Goal: Task Accomplishment & Management: Use online tool/utility

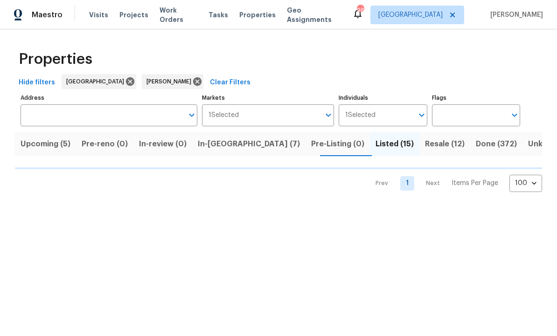
scroll to position [27, 0]
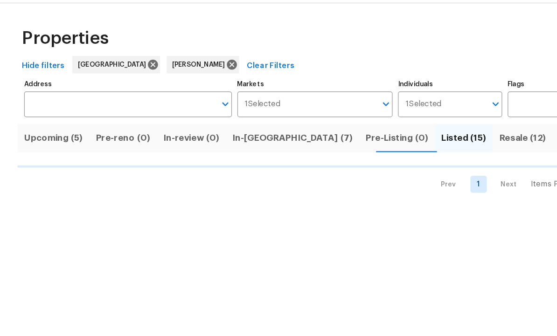
click at [425, 138] on span "Resale (12)" at bounding box center [445, 144] width 40 height 13
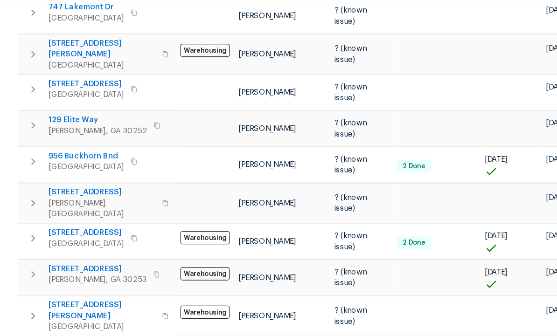
scroll to position [239, 0]
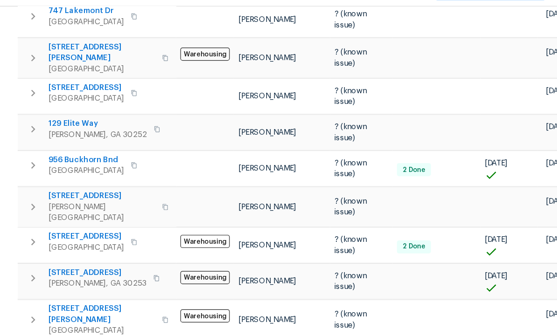
click at [24, 325] on icon "button" at bounding box center [27, 330] width 11 height 11
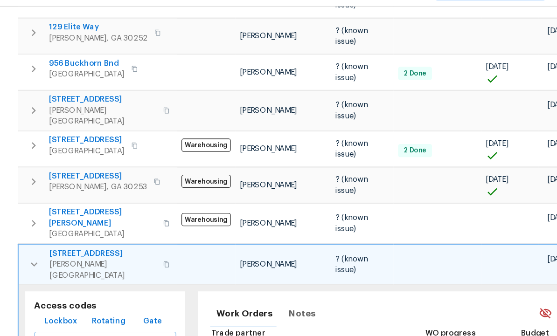
scroll to position [322, 0]
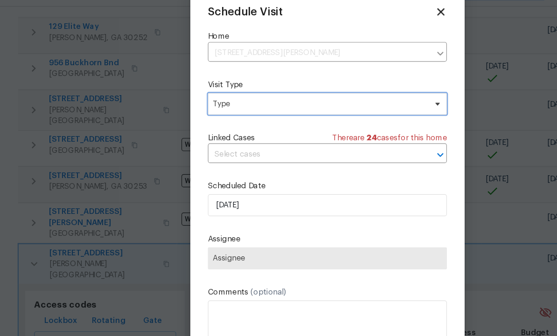
click at [229, 108] on span "Type" at bounding box center [272, 112] width 182 height 9
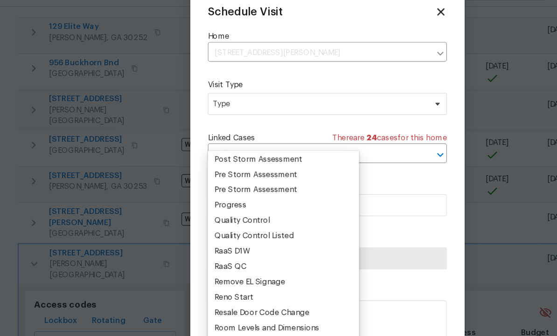
scroll to position [0, 0]
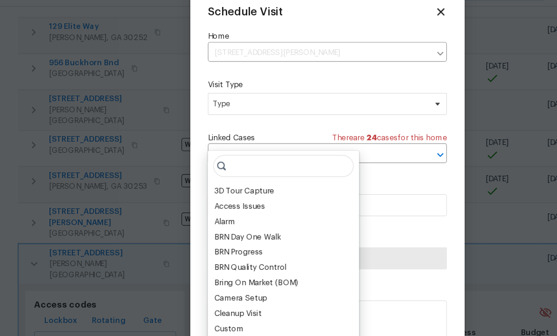
click at [240, 219] on div "BRN Day One Walk" at bounding box center [241, 225] width 123 height 13
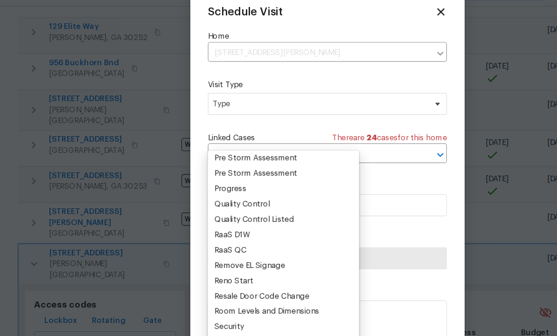
scroll to position [609, 0]
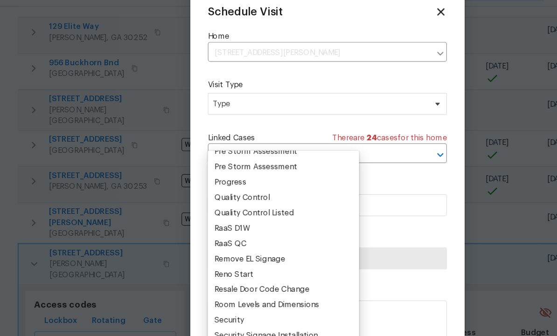
click at [238, 201] on div "Quality Control Listed" at bounding box center [216, 205] width 68 height 9
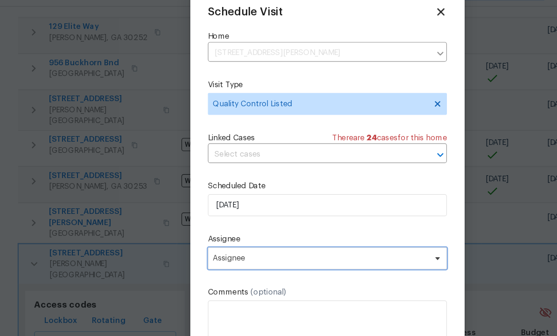
click at [308, 240] on span "Assignee" at bounding box center [272, 243] width 183 height 7
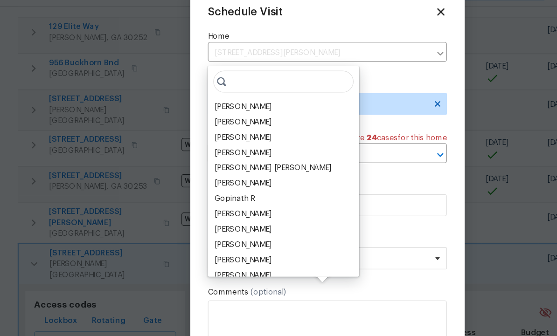
scroll to position [29, 0]
click at [221, 110] on div "[PERSON_NAME]" at bounding box center [206, 114] width 49 height 9
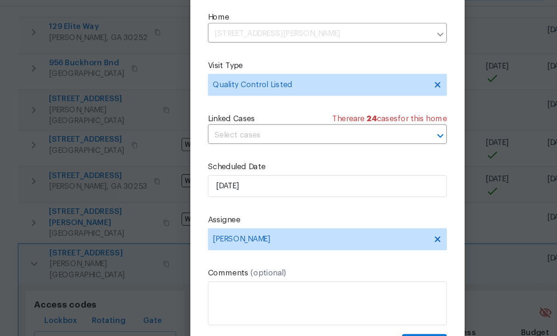
scroll to position [18, 0]
click at [364, 311] on span "Create" at bounding box center [361, 317] width 23 height 12
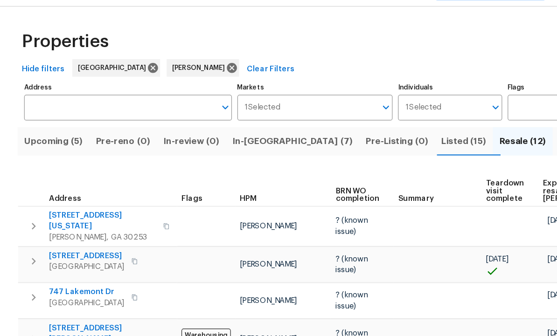
scroll to position [0, 0]
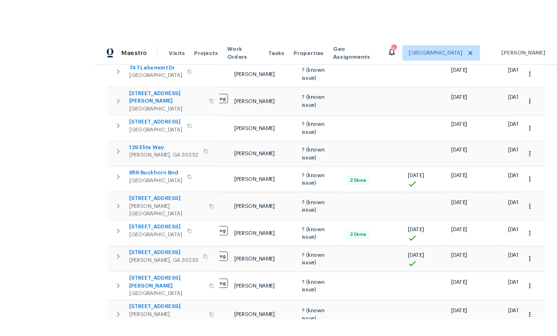
scroll to position [8, 0]
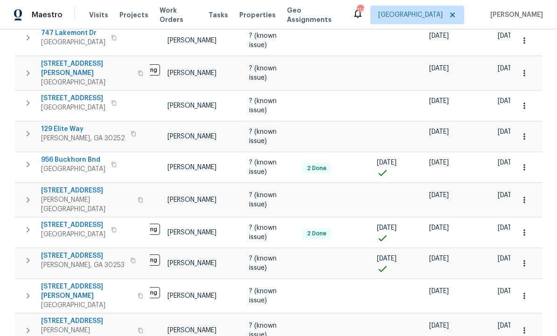
click at [527, 326] on icon "button" at bounding box center [524, 330] width 9 height 9
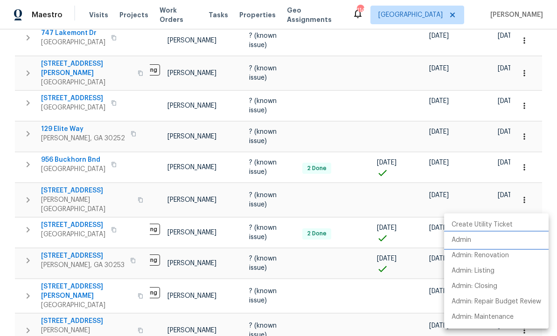
click at [478, 239] on li "Admin" at bounding box center [496, 240] width 105 height 15
